Goal: Find specific page/section: Find specific page/section

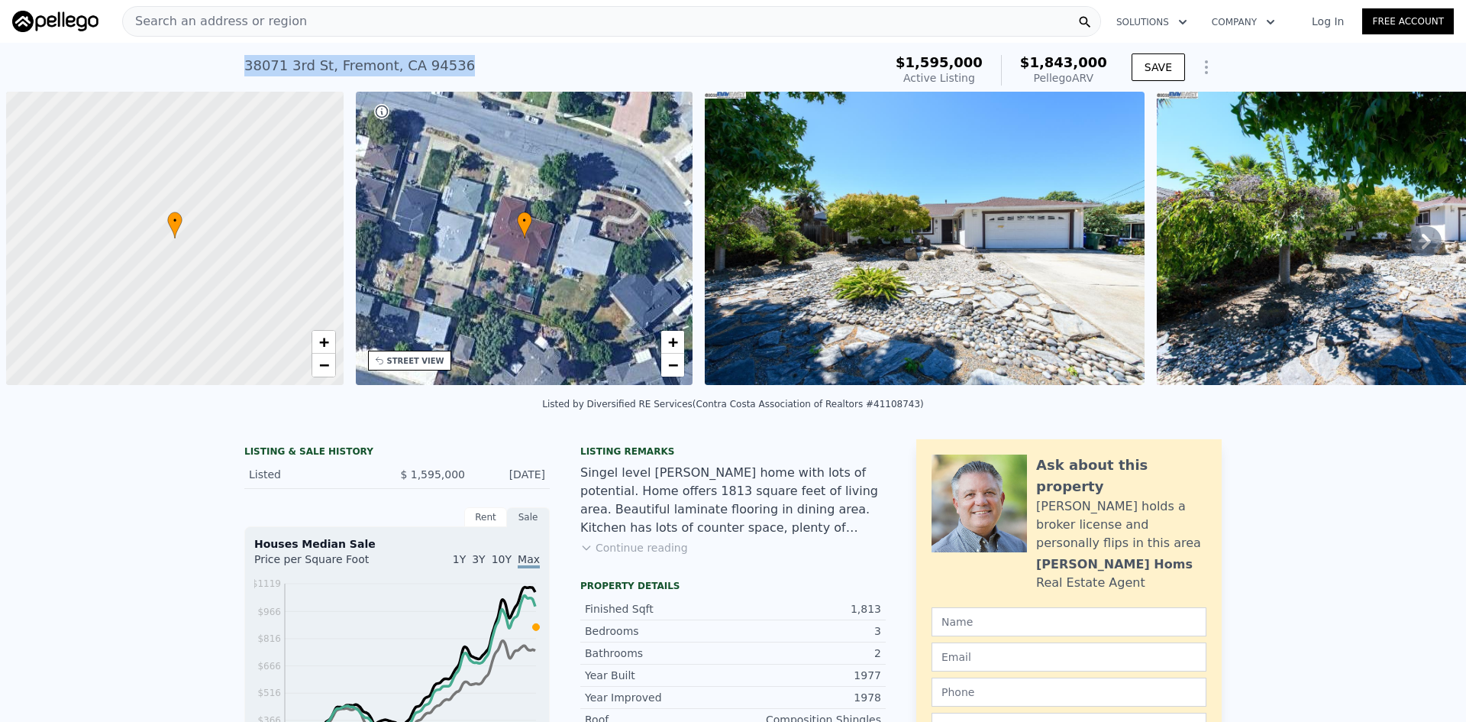
scroll to position [0, 6]
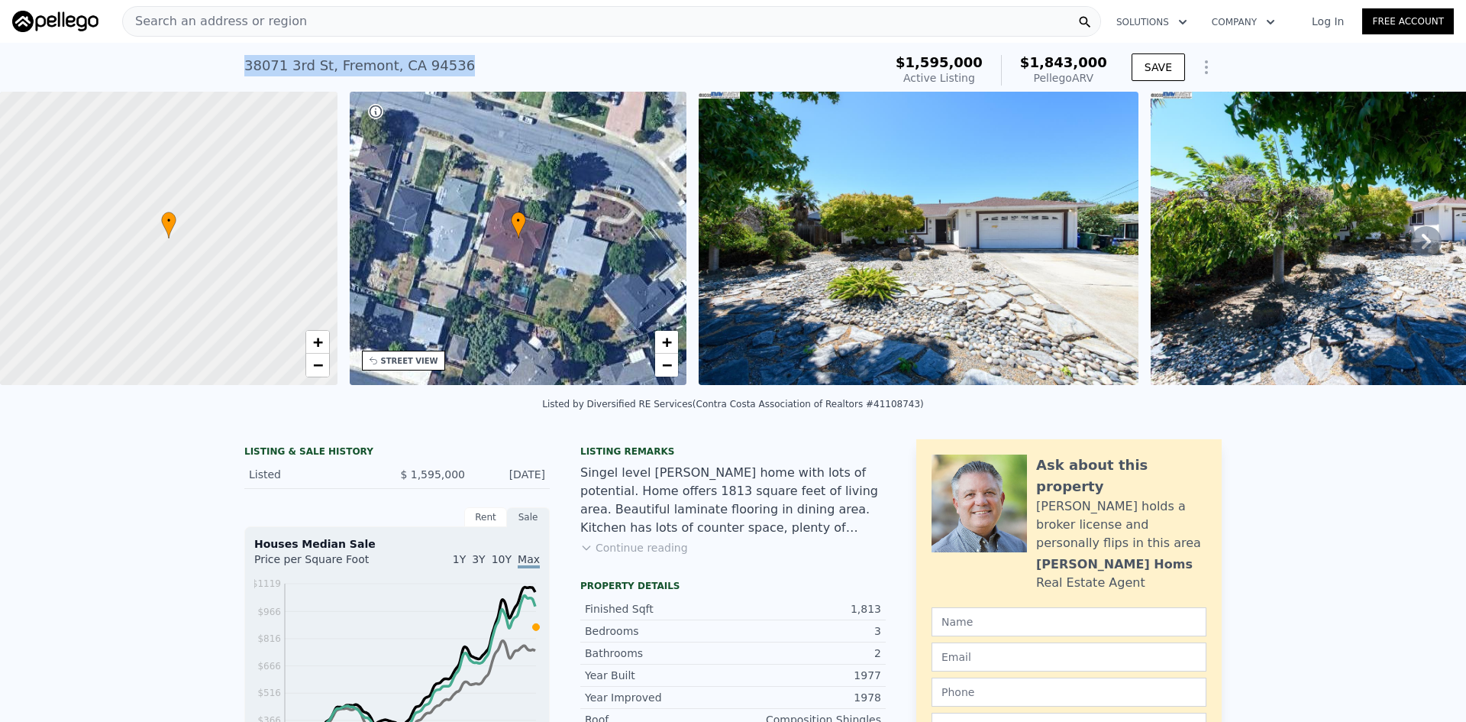
click at [42, 20] on img at bounding box center [55, 21] width 86 height 21
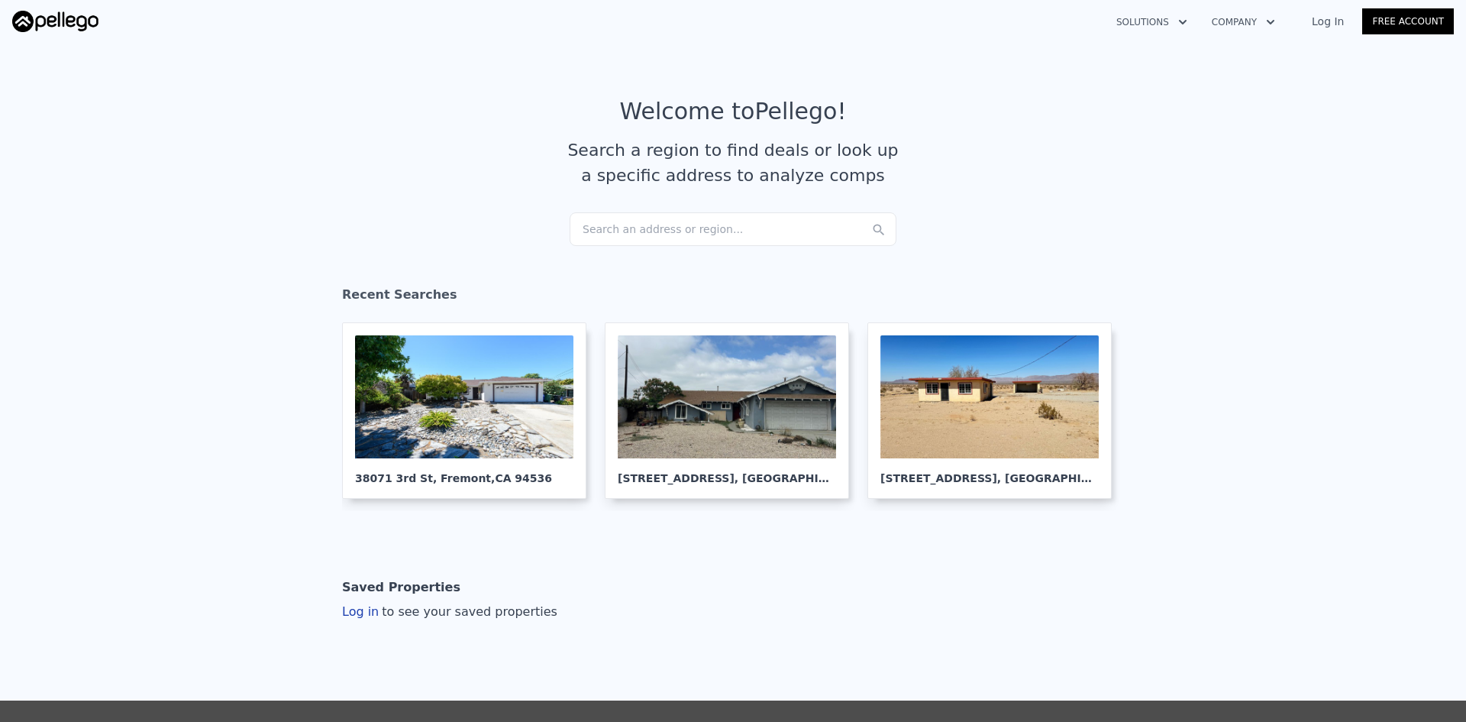
click at [607, 229] on div "Search an address or region..." at bounding box center [733, 229] width 327 height 34
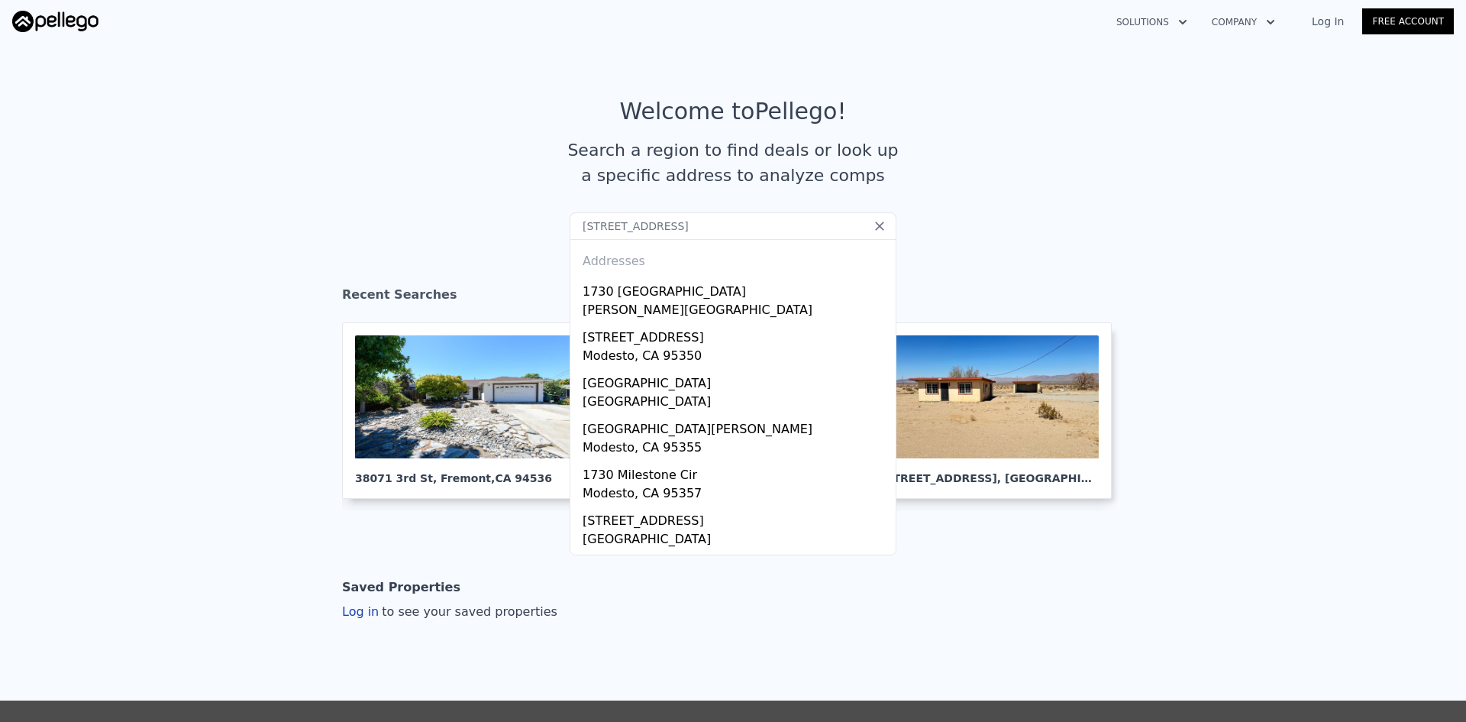
click at [772, 224] on input "[STREET_ADDRESS]" at bounding box center [733, 225] width 327 height 27
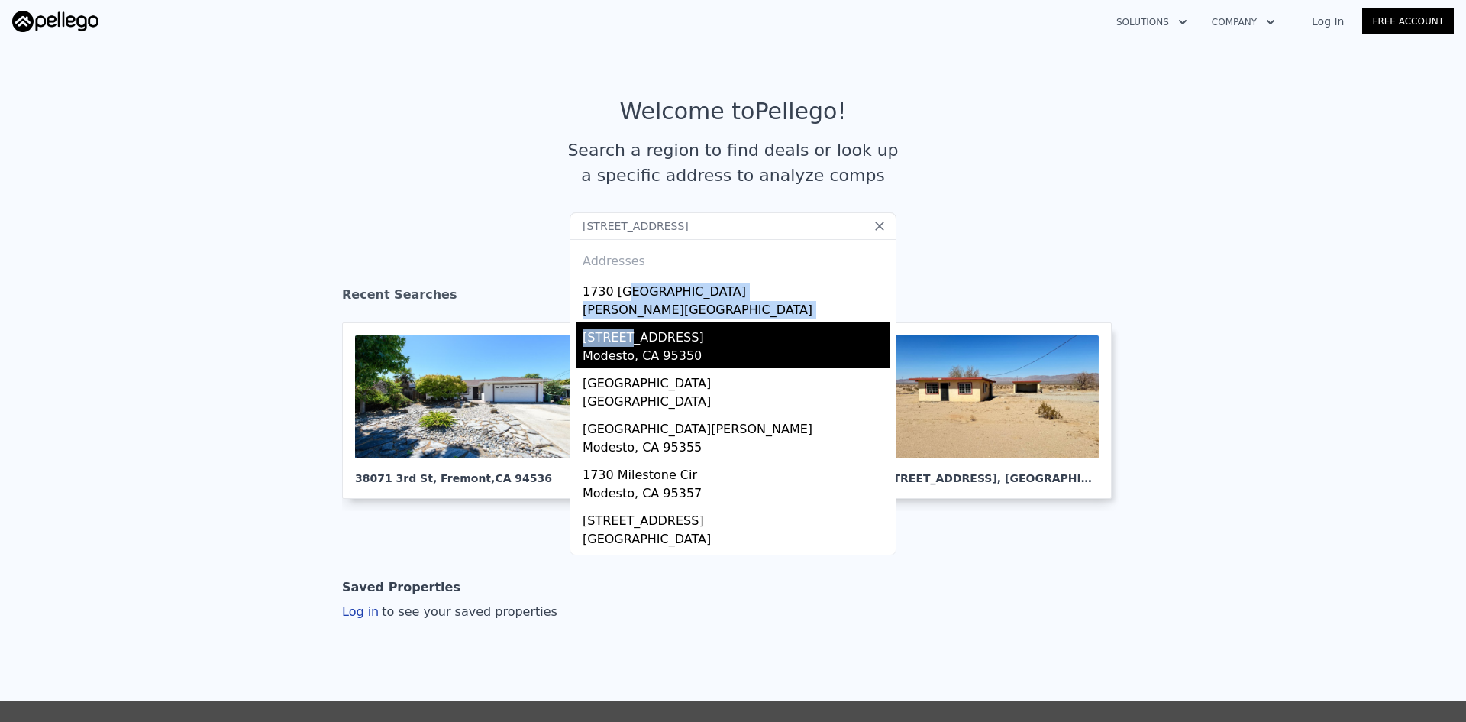
drag, startPoint x: 619, startPoint y: 291, endPoint x: 620, endPoint y: 343, distance: 51.9
click at [620, 343] on div "Addresses [STREET_ADDRESS][PERSON_NAME] [STREET_ADDRESS][GEOGRAPHIC_DATA][STREE…" at bounding box center [733, 397] width 327 height 316
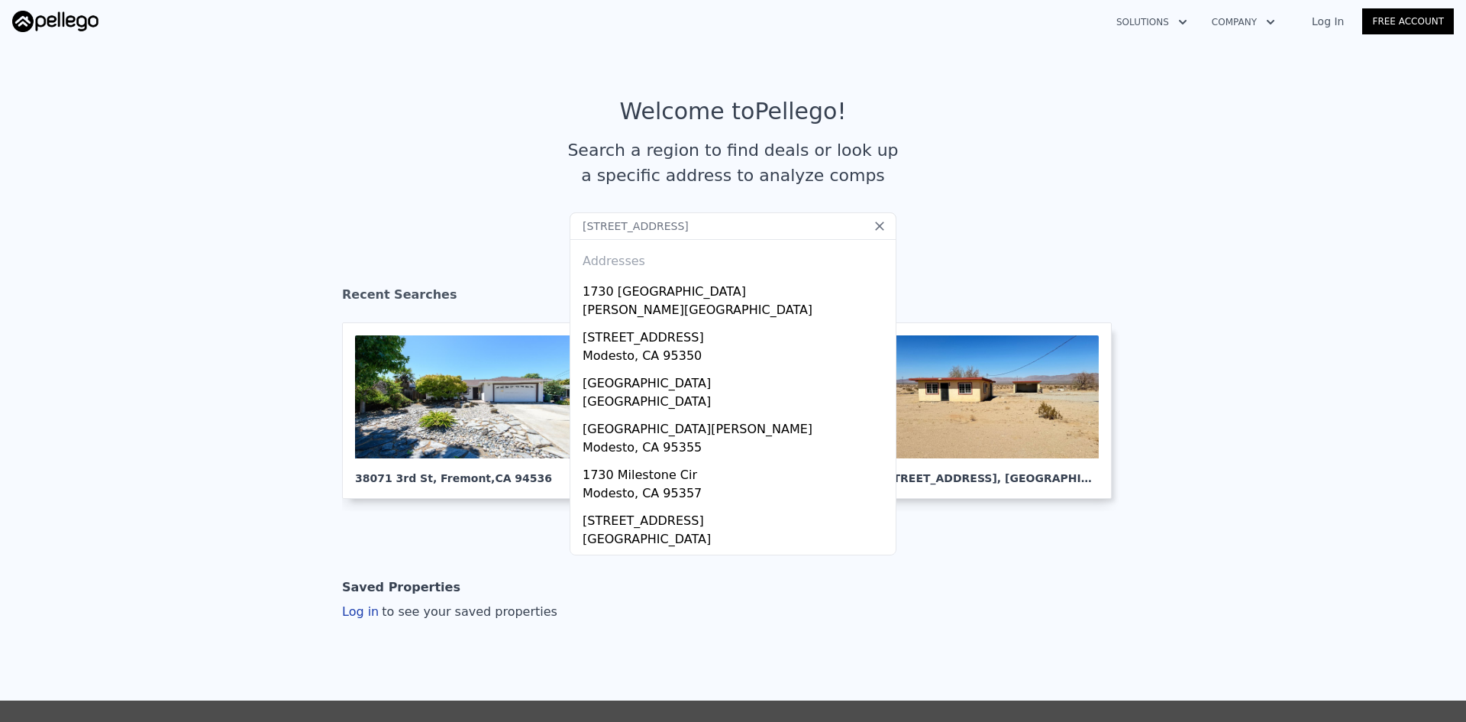
click at [671, 222] on input "[STREET_ADDRESS]" at bounding box center [733, 225] width 327 height 27
drag, startPoint x: 777, startPoint y: 225, endPoint x: 470, endPoint y: 229, distance: 307.0
click at [470, 229] on section "Welcome to Pellego ! Search a region to find deals or look up a specific addres…" at bounding box center [733, 155] width 1466 height 237
paste input "text"
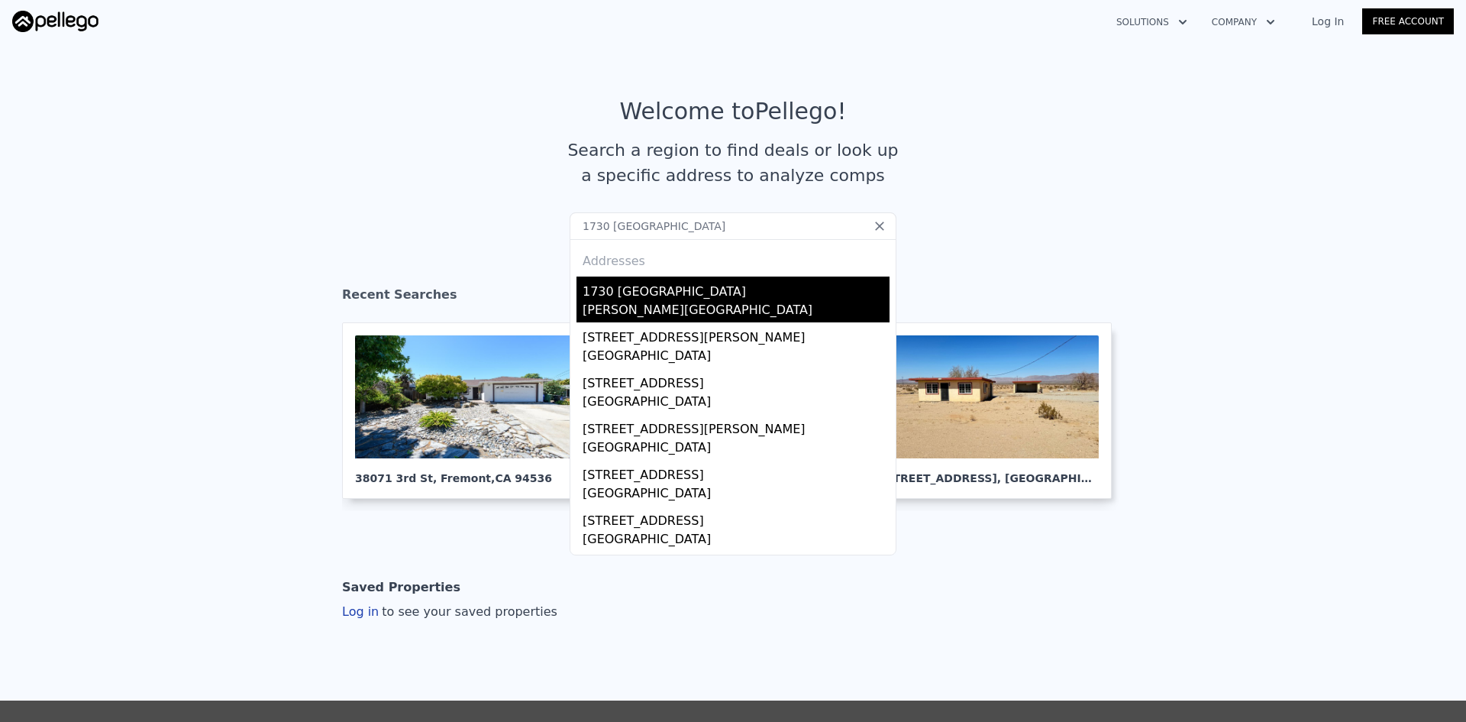
type input "1730 [GEOGRAPHIC_DATA]"
click at [594, 304] on div "[PERSON_NAME][GEOGRAPHIC_DATA]" at bounding box center [736, 311] width 307 height 21
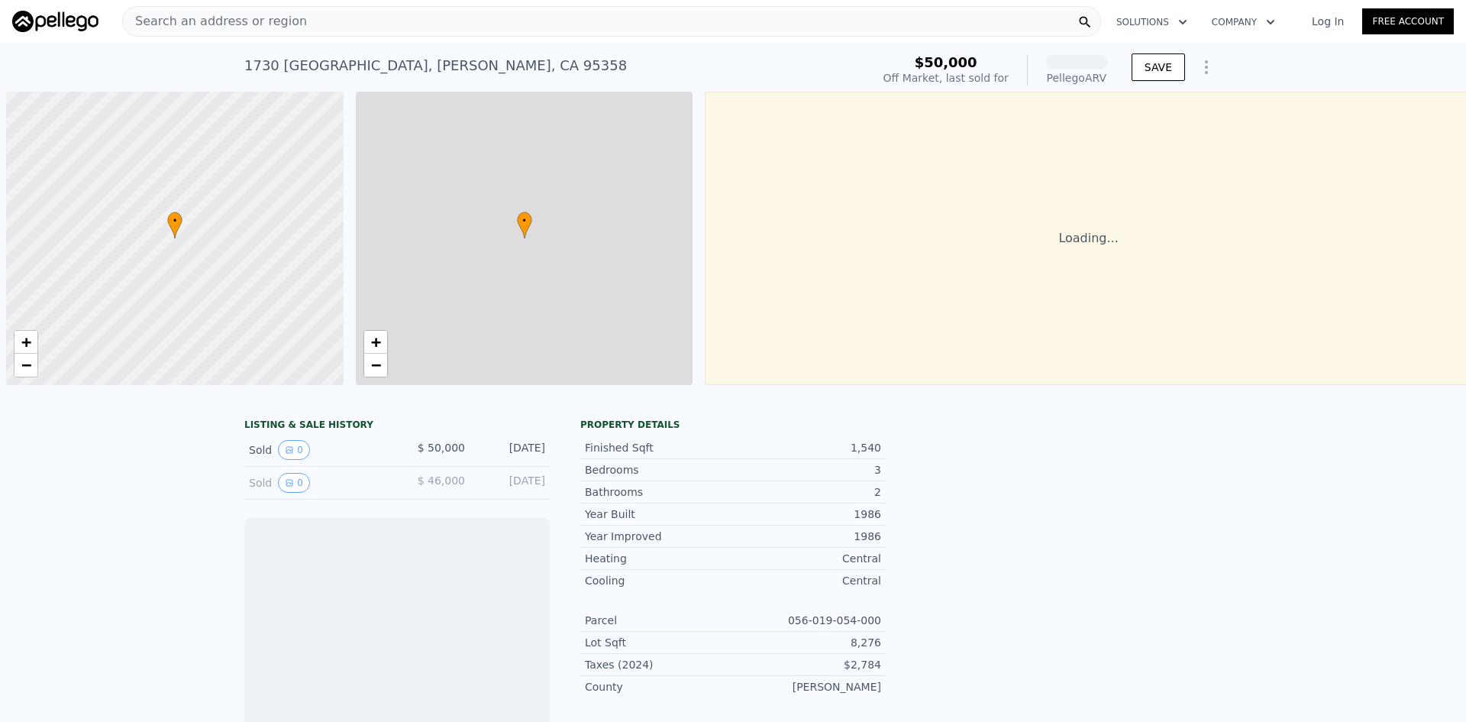
scroll to position [0, 6]
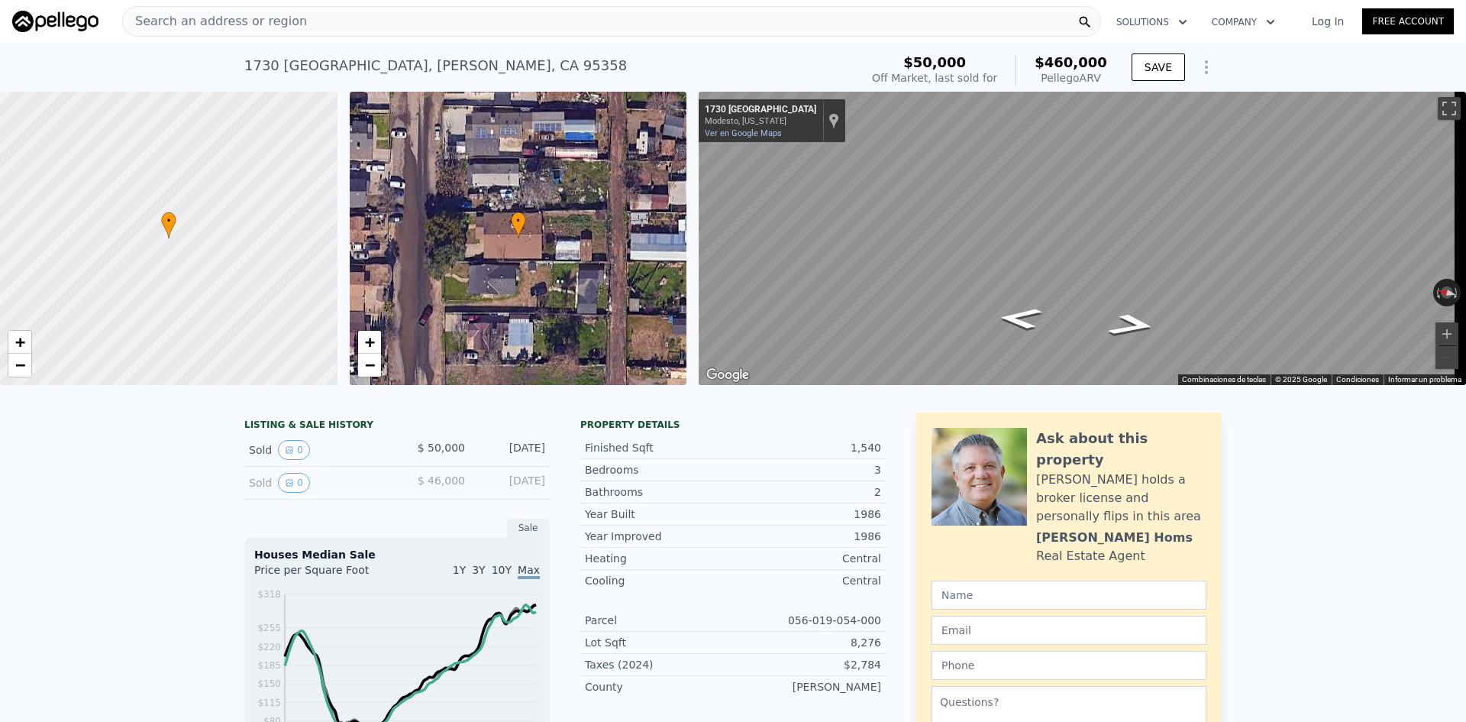
click at [941, 82] on div "Off Market, last sold for" at bounding box center [934, 77] width 125 height 15
